Goal: Communication & Community: Answer question/provide support

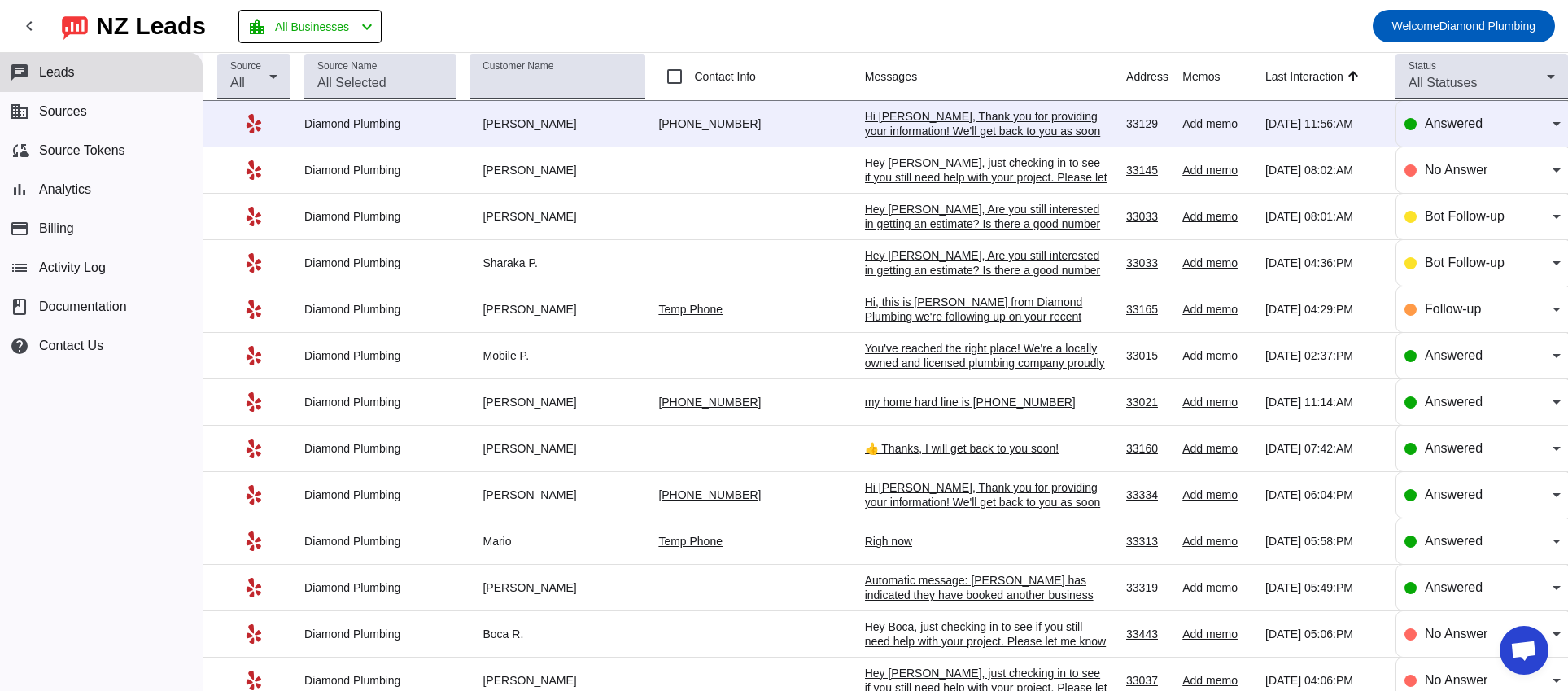
drag, startPoint x: 782, startPoint y: 128, endPoint x: 640, endPoint y: 124, distance: 142.1
click at [640, 124] on tr "Diamond Plumbing [PERSON_NAME] [PHONE_NUMBER] Hi [PERSON_NAME], Thank you for p…" at bounding box center [886, 124] width 1365 height 46
copy tr "[PHONE_NUMBER]"
click at [986, 42] on mat-toolbar-row "chevron_left [GEOGRAPHIC_DATA] Leads location_city All Businesses chevron_left …" at bounding box center [784, 26] width 1568 height 52
click at [115, 473] on div "chat Leads business Sources cloud_sync Source Tokens bar_chart Analytics paymen…" at bounding box center [101, 372] width 203 height 638
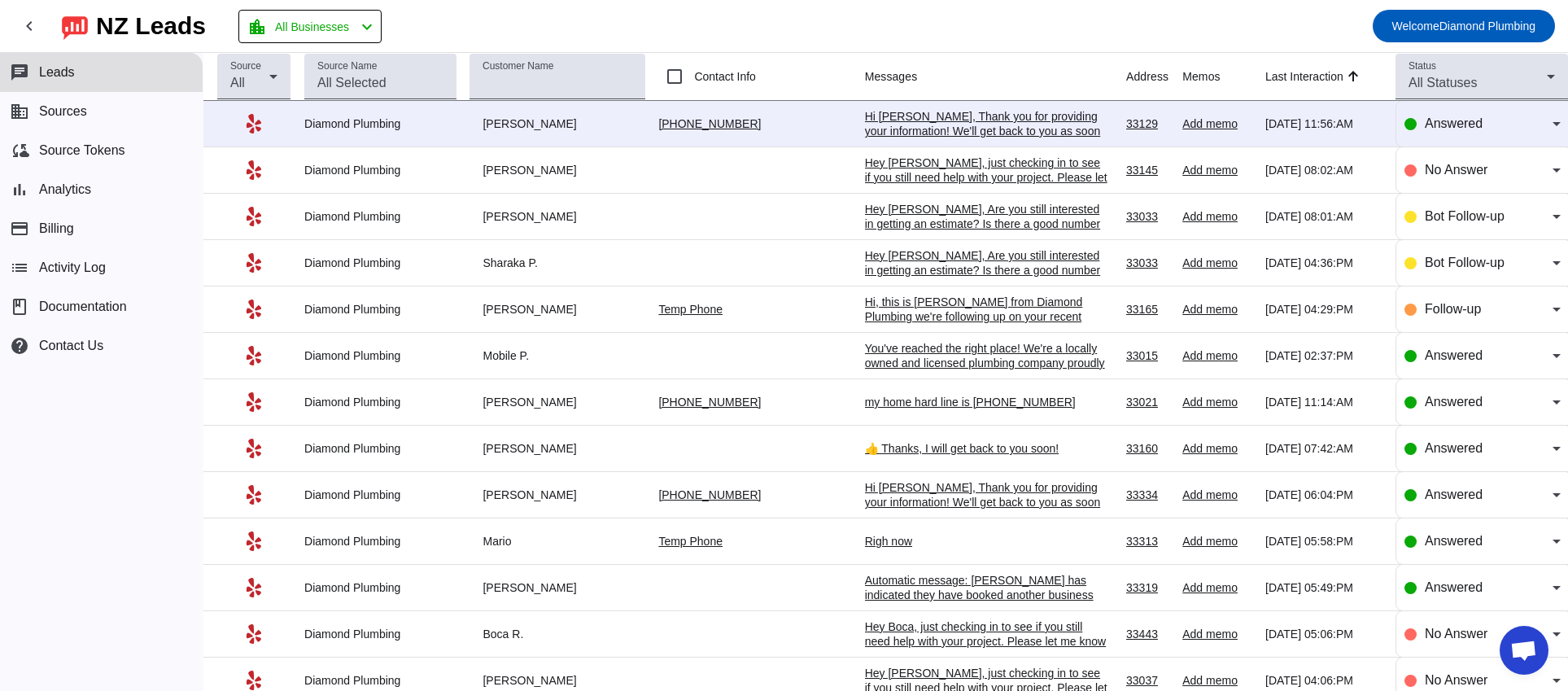
click at [630, 142] on td "[PERSON_NAME]" at bounding box center [564, 124] width 189 height 46
click at [783, 122] on div "[PHONE_NUMBER]" at bounding box center [754, 123] width 192 height 14
click at [481, 135] on td "[PERSON_NAME]" at bounding box center [564, 124] width 189 height 46
click at [578, 141] on td "[PERSON_NAME]" at bounding box center [564, 124] width 189 height 46
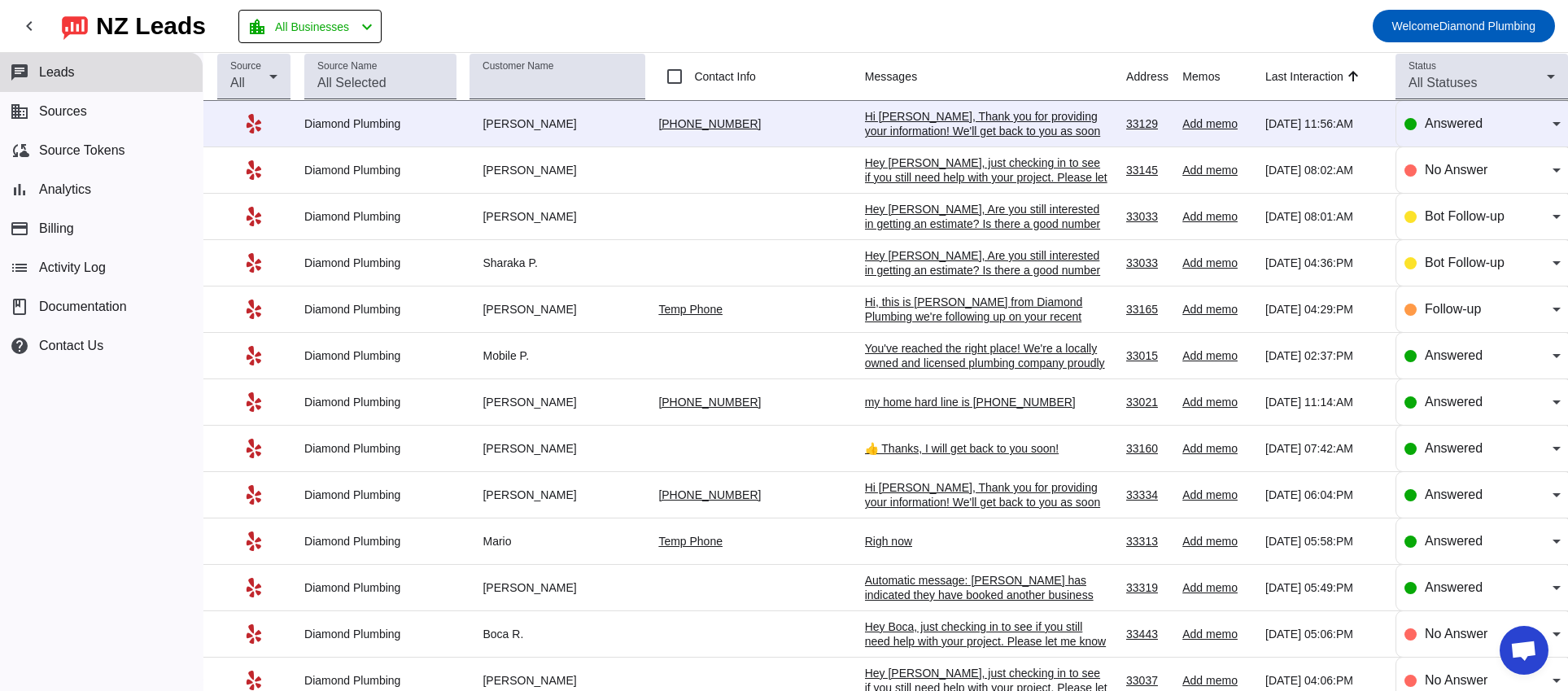
click at [639, 119] on div "[PERSON_NAME]" at bounding box center [557, 123] width 176 height 14
click at [906, 119] on div "Hi [PERSON_NAME], Thank you for providing your information! We'll get back to y…" at bounding box center [987, 131] width 244 height 44
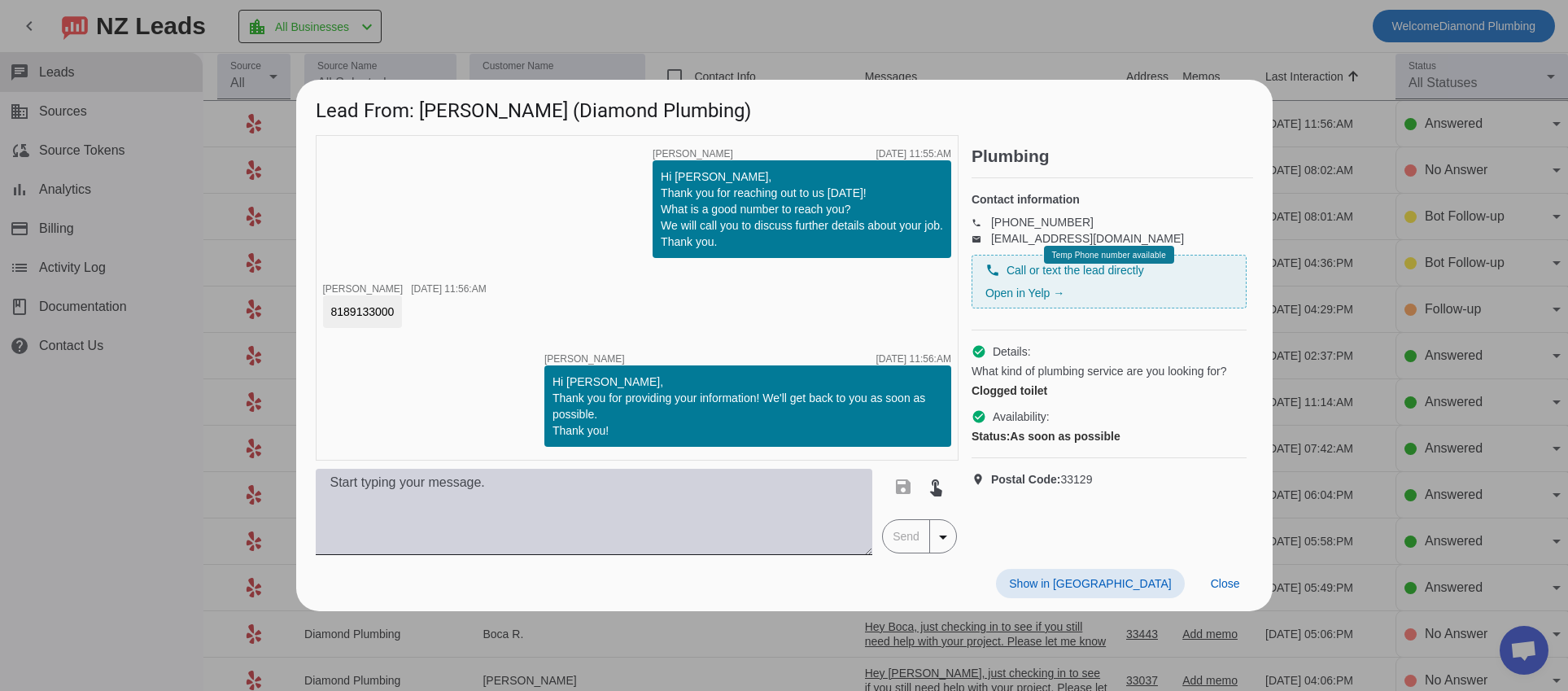
click at [460, 479] on textarea at bounding box center [594, 512] width 557 height 87
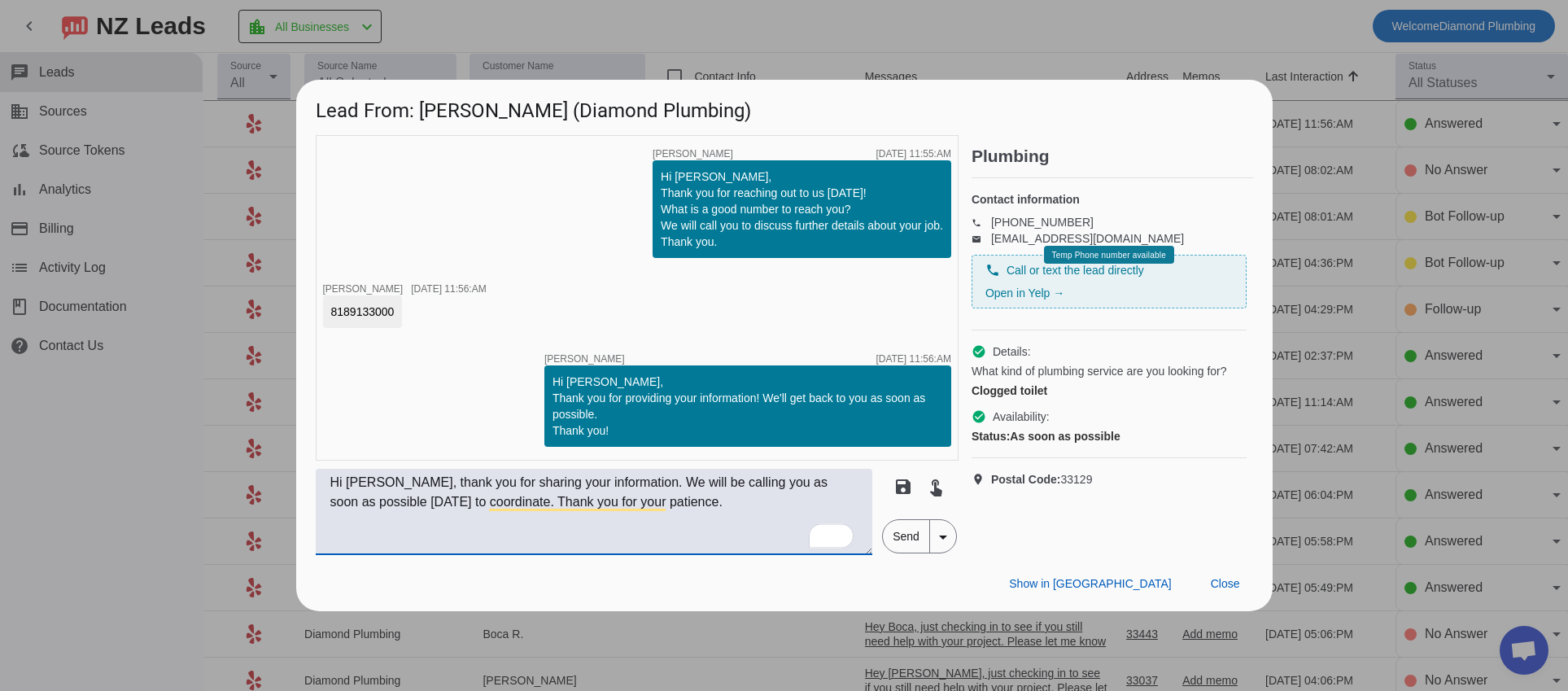
type textarea "Hi [PERSON_NAME], thank you for sharing your information. We will be calling yo…"
click at [916, 534] on span "Send" at bounding box center [905, 536] width 46 height 33
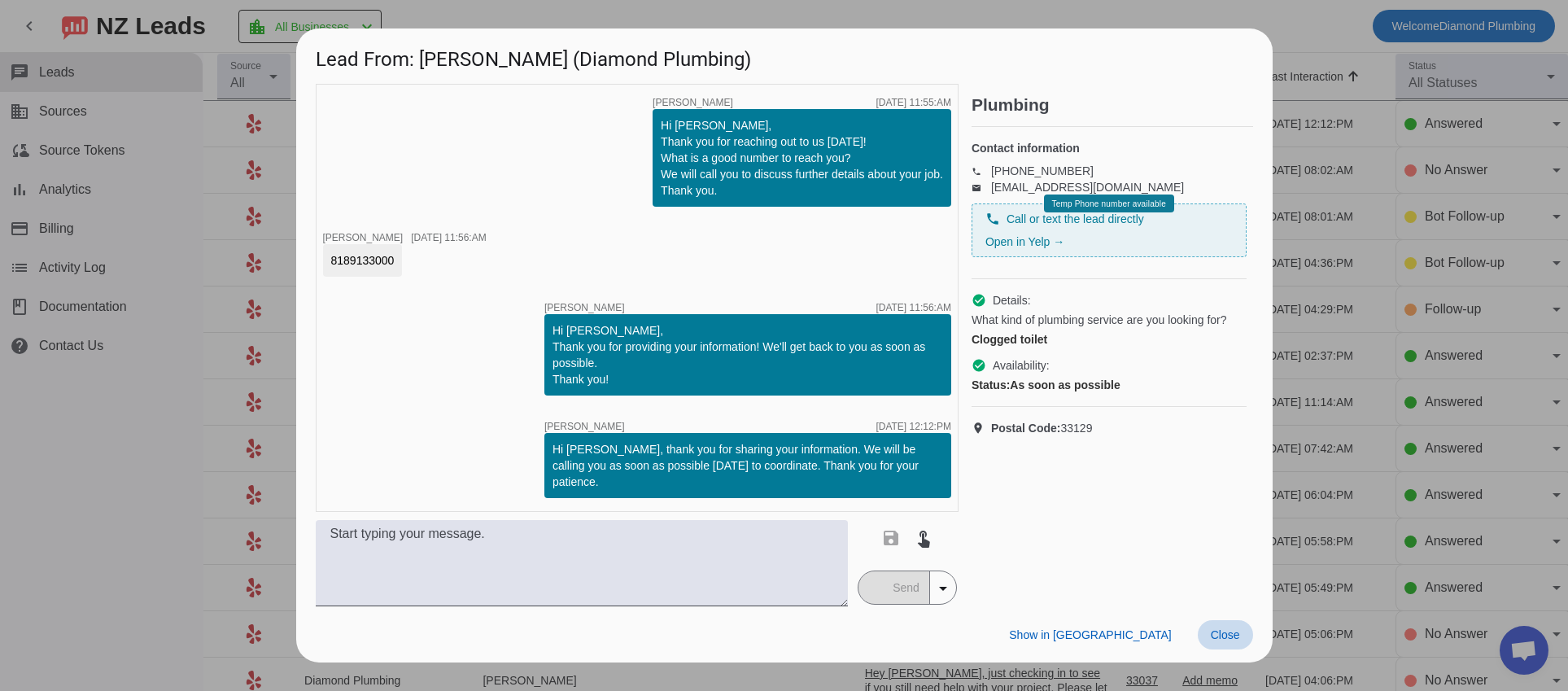
click at [1233, 628] on span "Close" at bounding box center [1225, 634] width 29 height 13
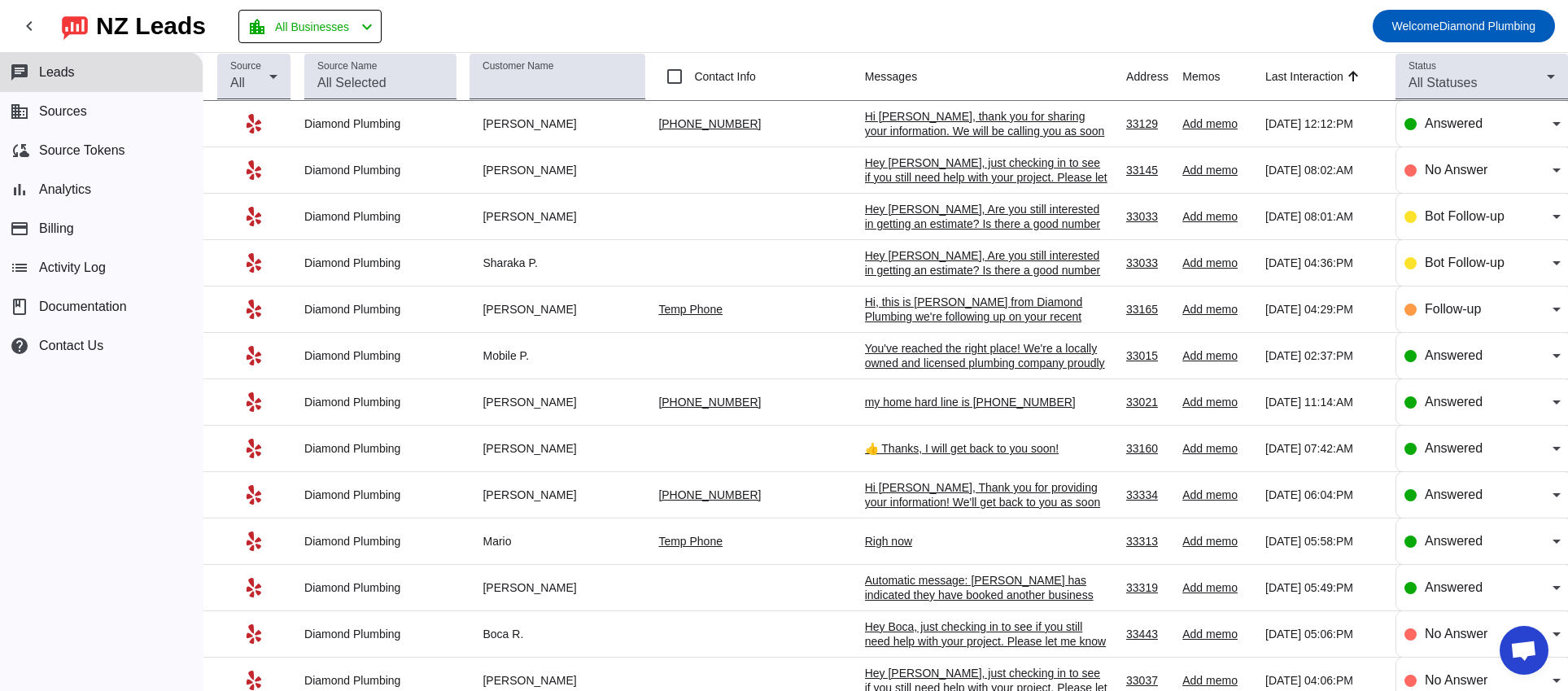
click at [108, 521] on div "chat Leads business Sources cloud_sync Source Tokens bar_chart Analytics paymen…" at bounding box center [101, 372] width 203 height 638
click at [865, 127] on div "Hi [PERSON_NAME], thank you for sharing your information. We will be calling yo…" at bounding box center [987, 139] width 244 height 59
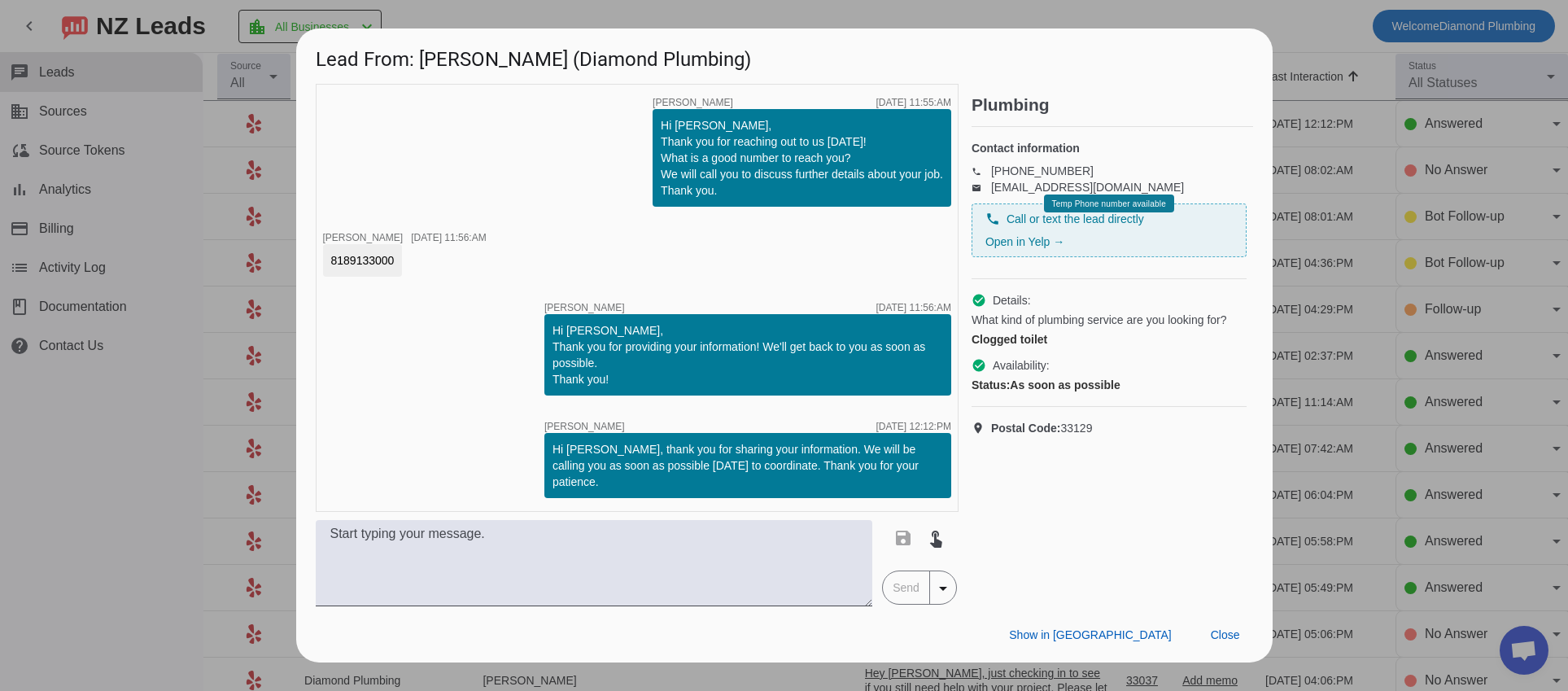
click at [796, 283] on div "timer close [PERSON_NAME] [DATE] 11:55:AM Hi [PERSON_NAME], Thank you for reach…" at bounding box center [637, 298] width 643 height 428
click at [1239, 620] on span at bounding box center [1225, 635] width 55 height 29
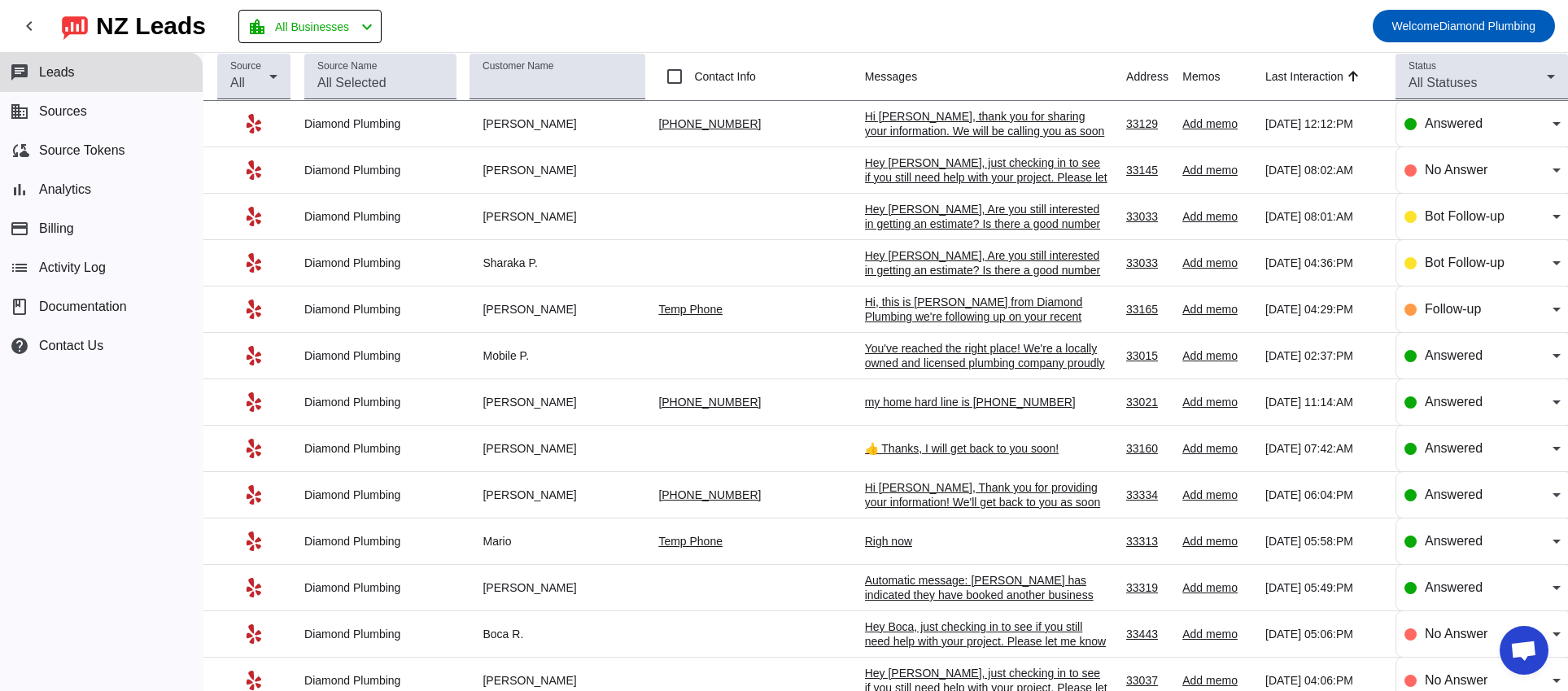
click at [101, 525] on div "chat Leads business Sources cloud_sync Source Tokens bar_chart Analytics paymen…" at bounding box center [101, 372] width 203 height 638
click at [157, 511] on div "chat Leads business Sources cloud_sync Source Tokens bar_chart Analytics paymen…" at bounding box center [101, 372] width 203 height 638
